Goal: Check status: Check status

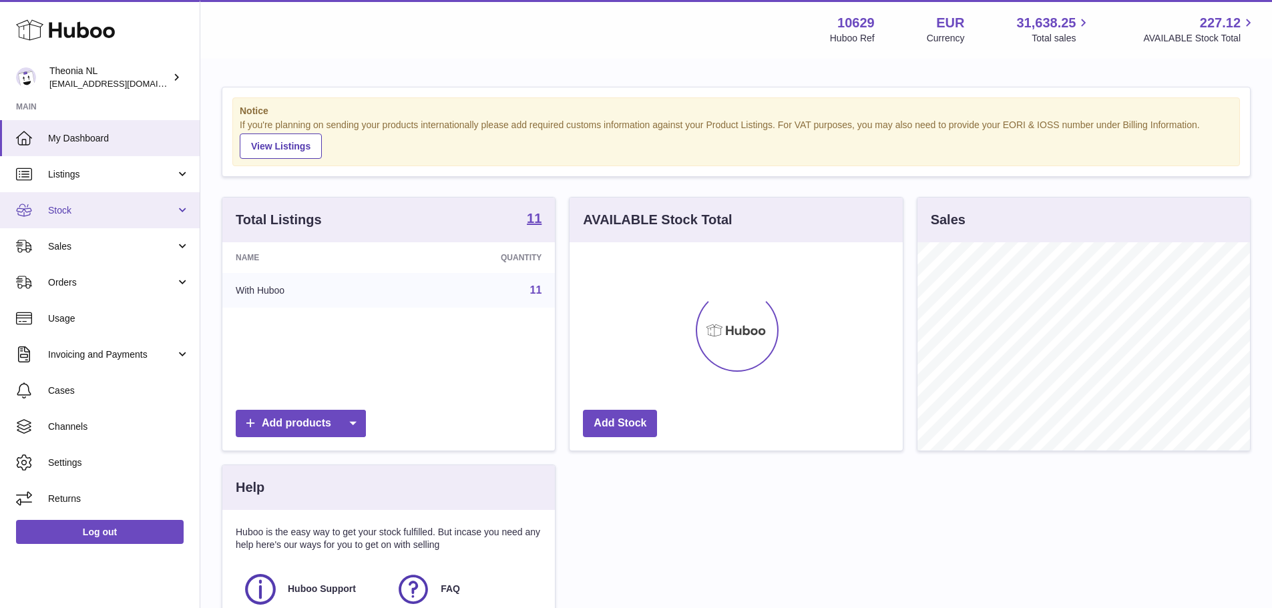
scroll to position [208, 333]
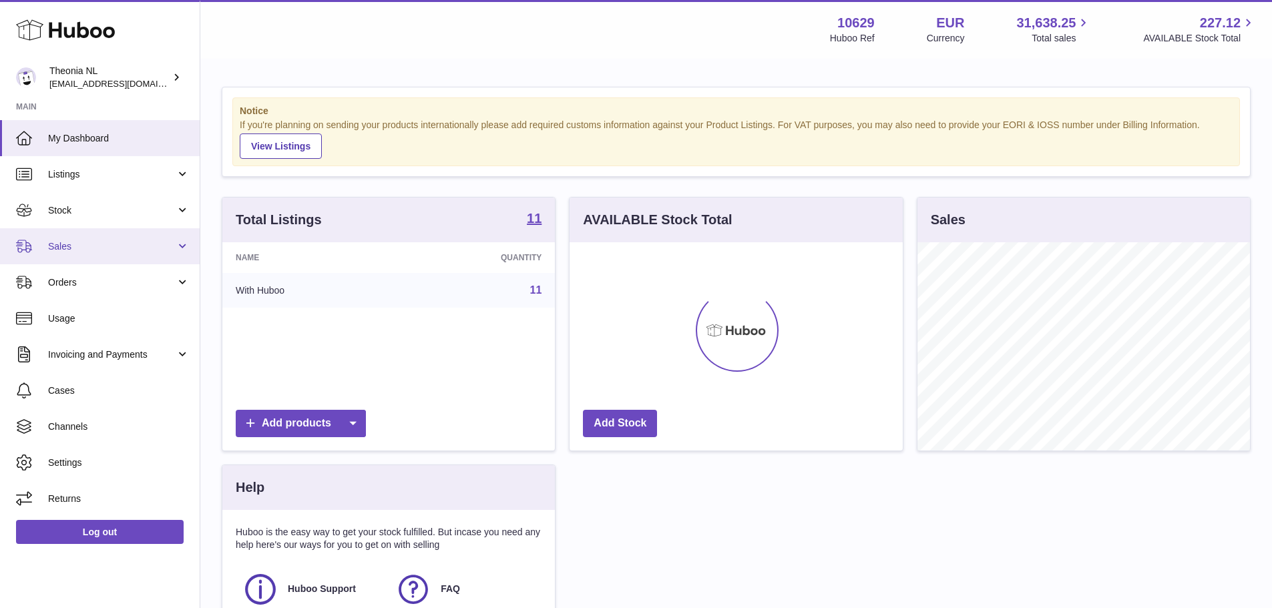
click at [76, 246] on span "Sales" at bounding box center [111, 246] width 127 height 13
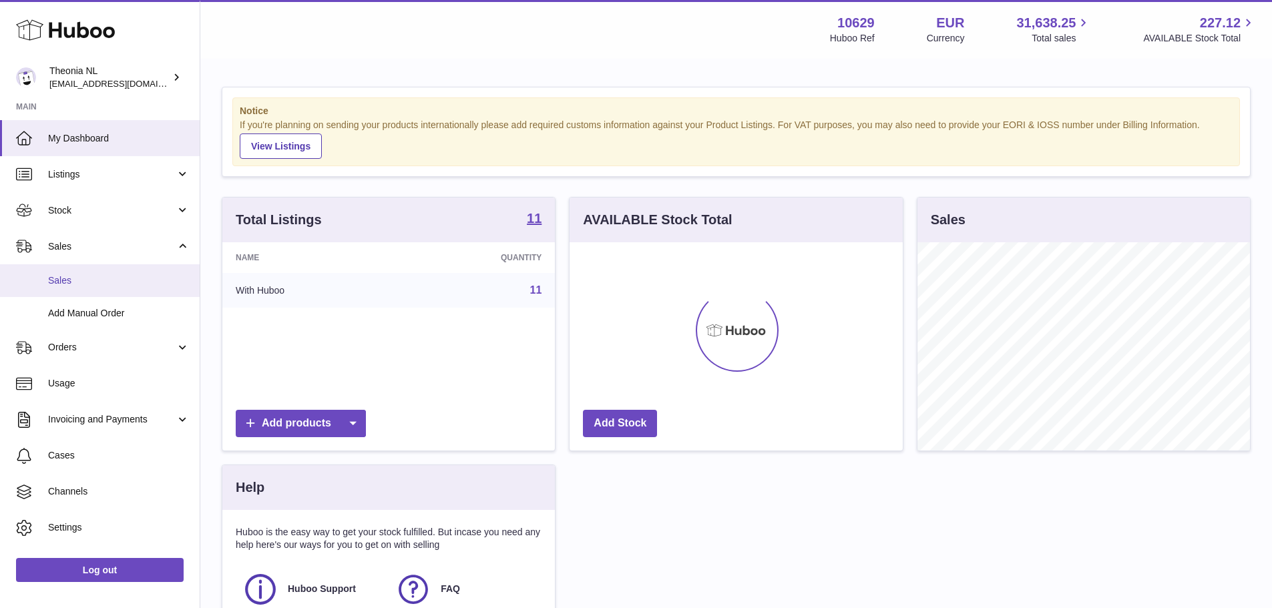
click at [84, 274] on span "Sales" at bounding box center [119, 280] width 142 height 13
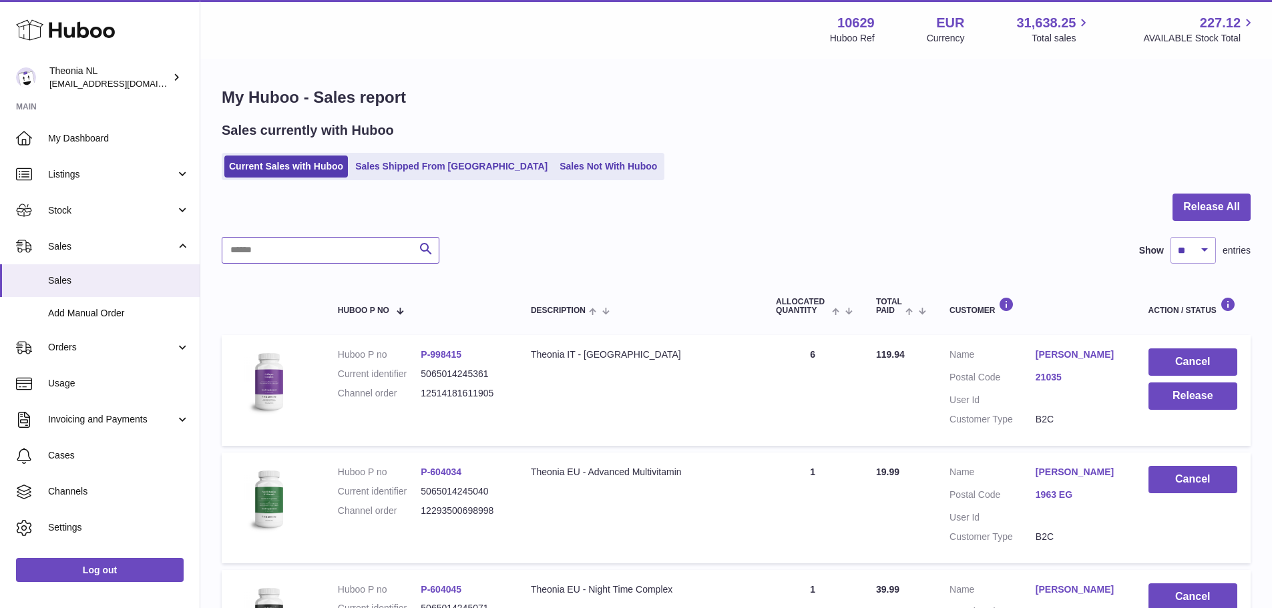
click at [270, 256] on input "text" at bounding box center [331, 250] width 218 height 27
paste input "**********"
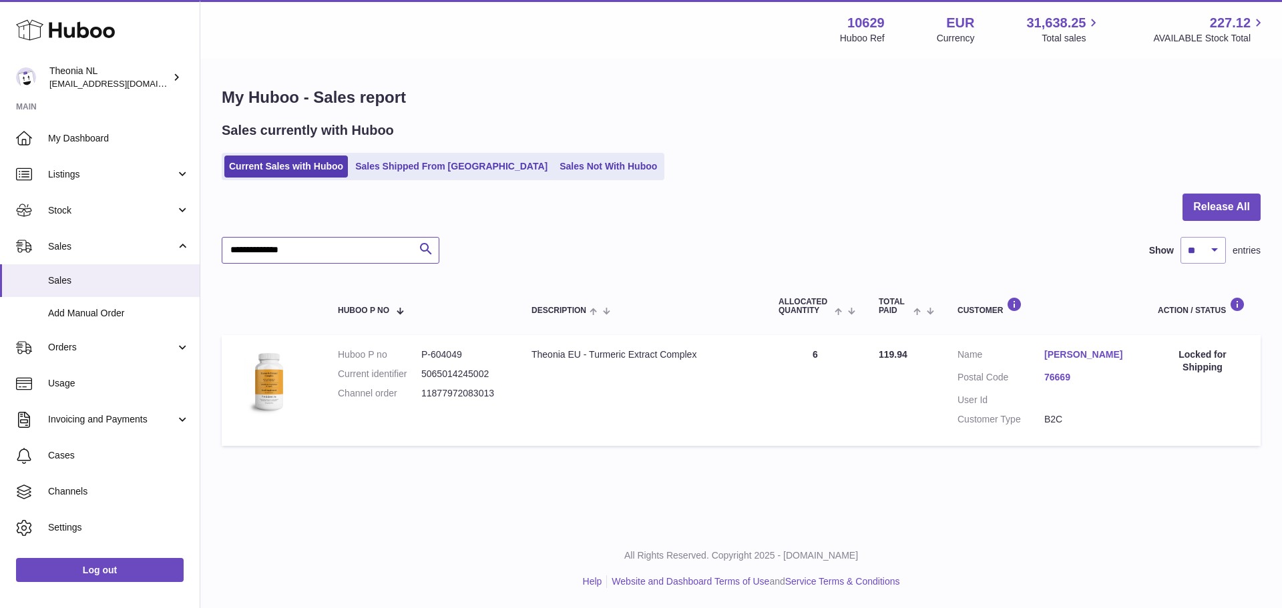
type input "**********"
click at [1083, 358] on link "[PERSON_NAME]" at bounding box center [1087, 354] width 87 height 13
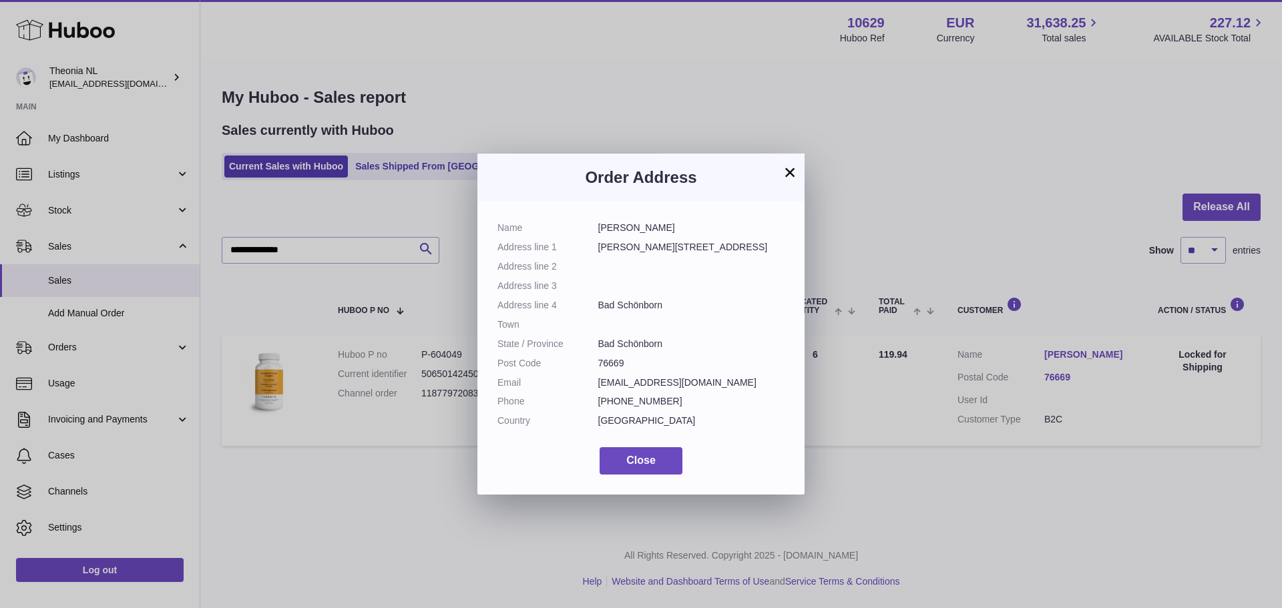
click at [788, 170] on button "×" at bounding box center [790, 172] width 16 height 16
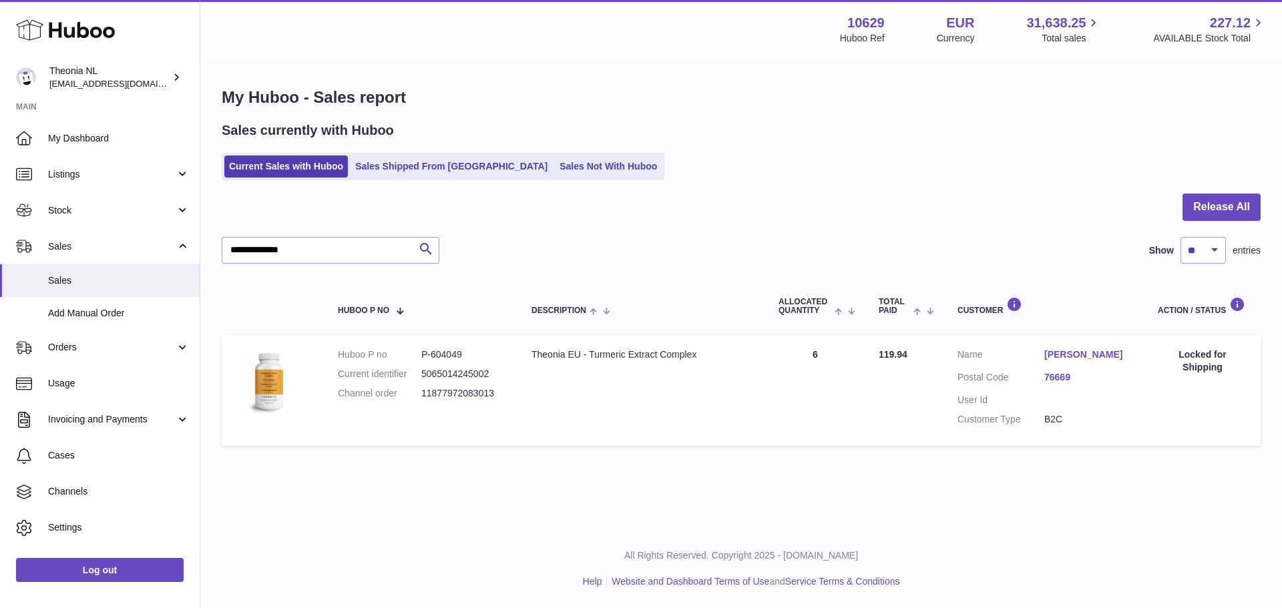
click at [1089, 356] on link "[PERSON_NAME]" at bounding box center [1087, 354] width 87 height 13
click at [1078, 351] on link "[PERSON_NAME]" at bounding box center [1087, 354] width 87 height 13
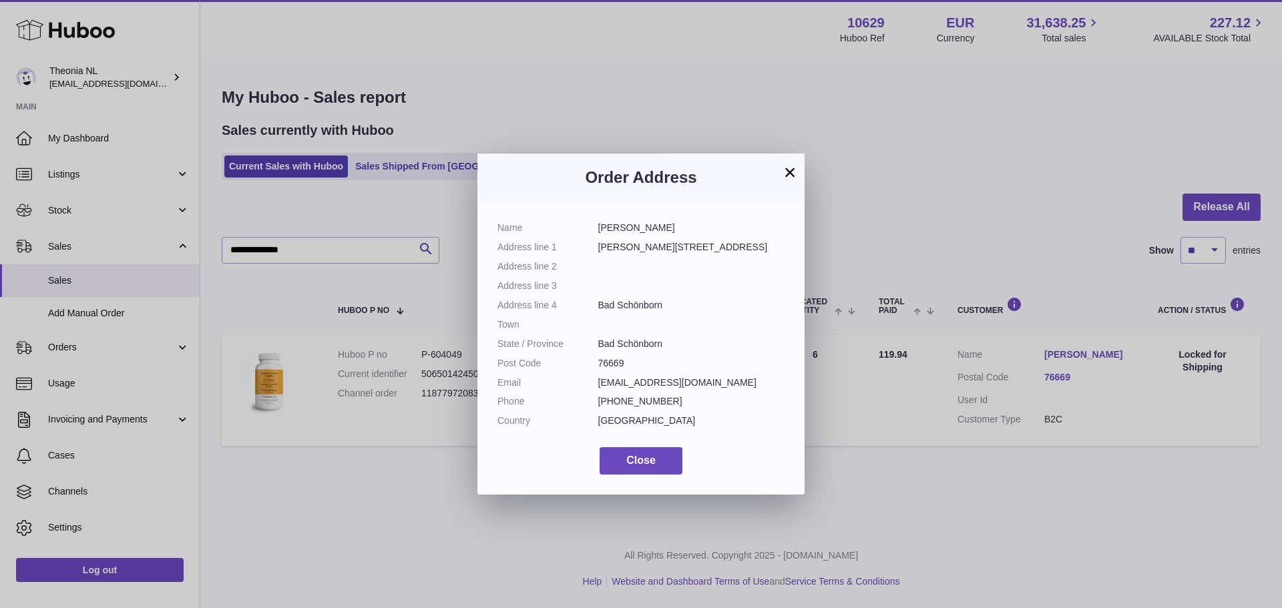
click at [791, 168] on button "×" at bounding box center [790, 172] width 16 height 16
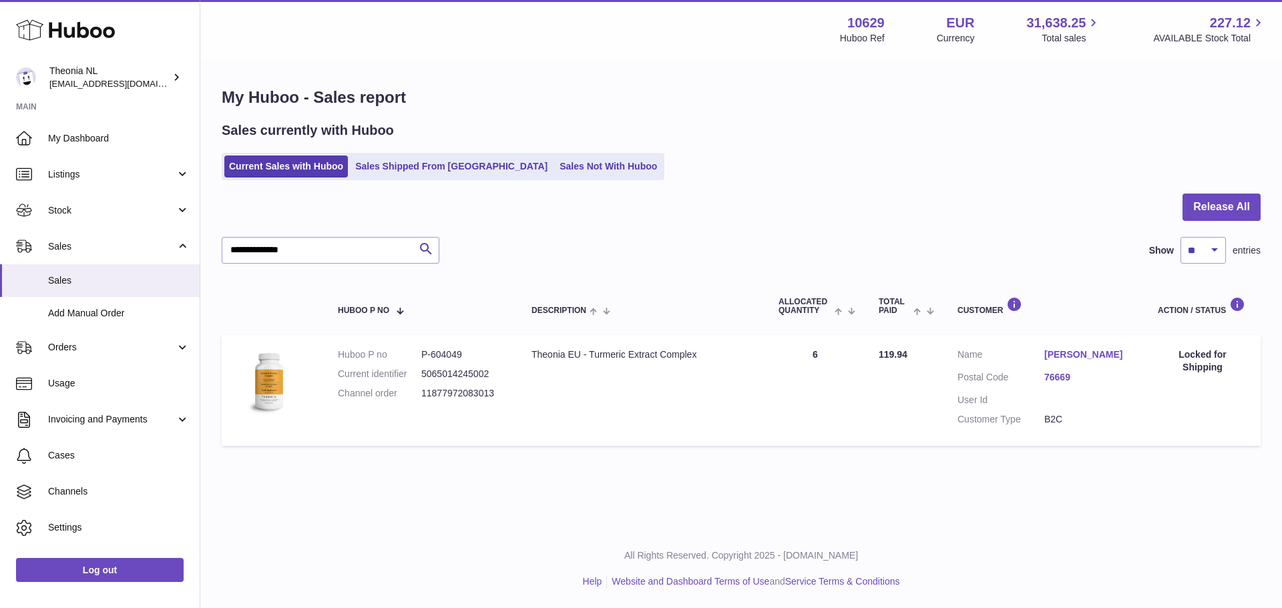
click at [1068, 383] on dl "Customer Name [PERSON_NAME] Postal Code 76669 User Id Customer Type B2C" at bounding box center [1044, 390] width 174 height 84
click at [1055, 384] on link "76669" at bounding box center [1087, 377] width 87 height 13
